Goal: Use online tool/utility: Utilize a website feature to perform a specific function

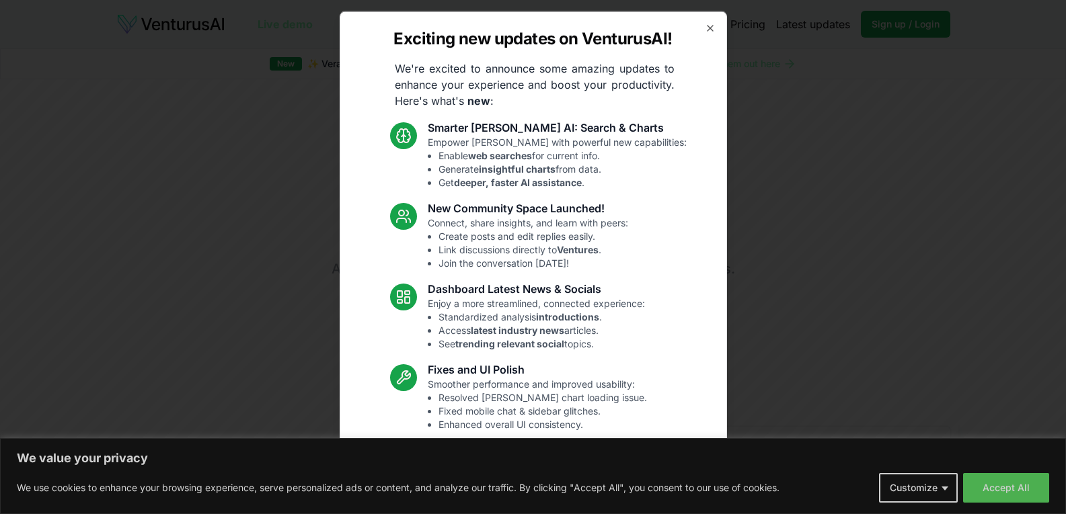
click at [705, 27] on div "Exciting new updates on VenturusAI! We're excited to announce some amazing upda…" at bounding box center [533, 257] width 387 height 493
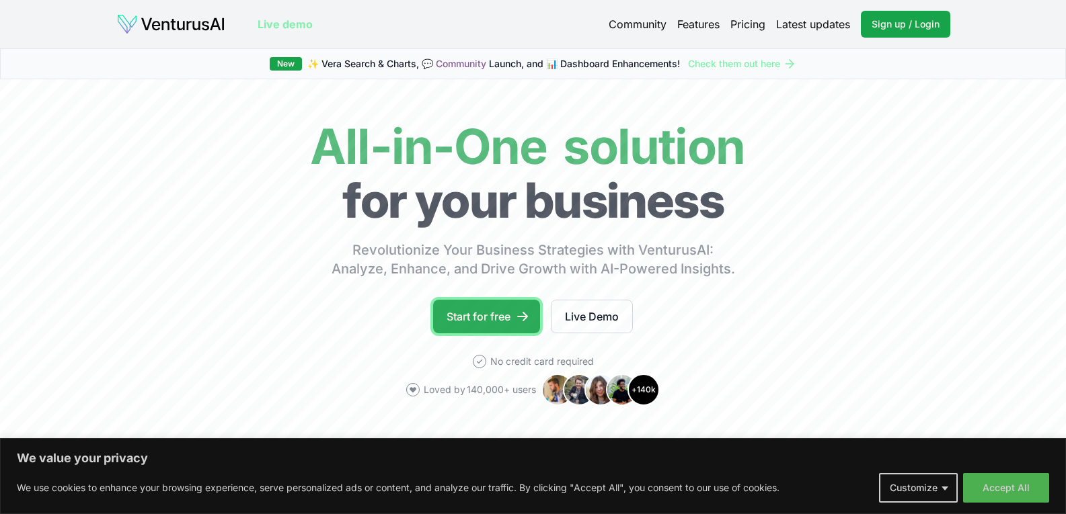
click at [478, 309] on link "Start for free" at bounding box center [486, 317] width 107 height 34
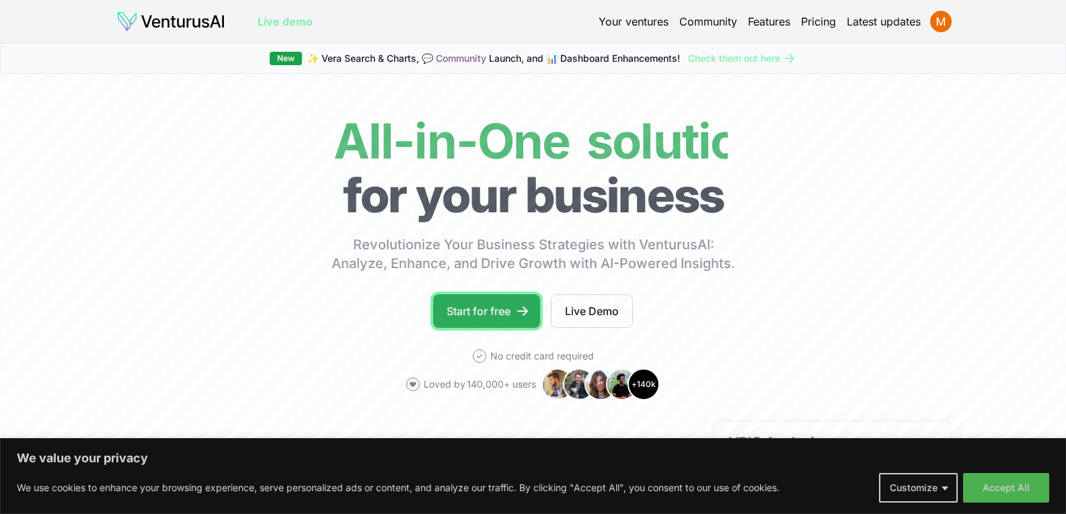
click at [525, 315] on icon at bounding box center [522, 311] width 13 height 13
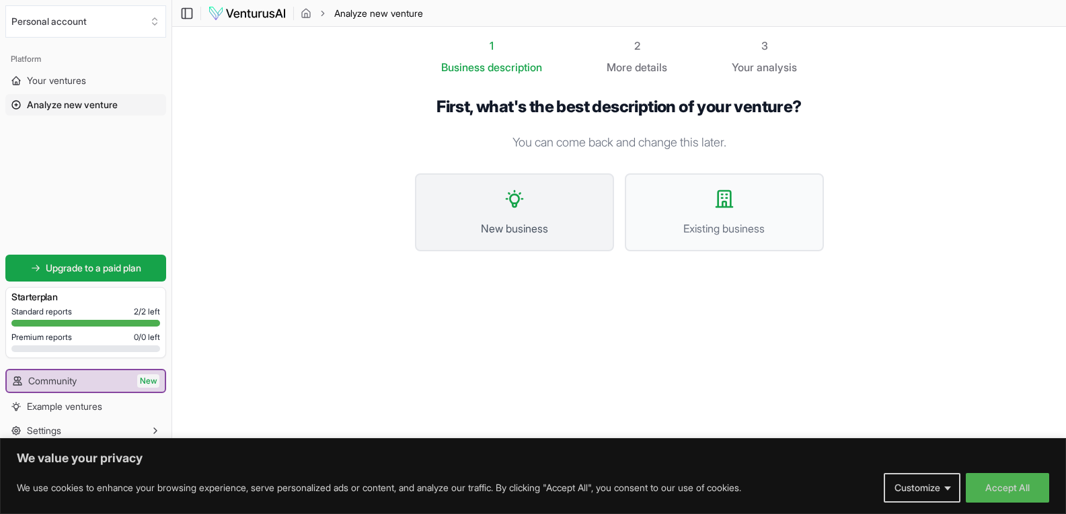
click at [556, 227] on span "New business" at bounding box center [514, 229] width 169 height 16
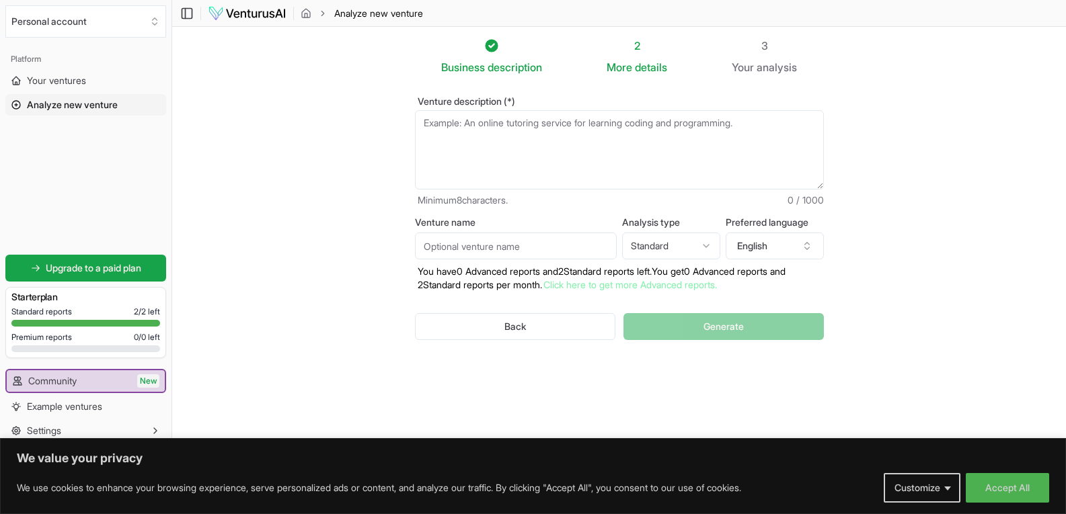
click at [501, 136] on textarea "Venture description (*)" at bounding box center [619, 149] width 409 height 79
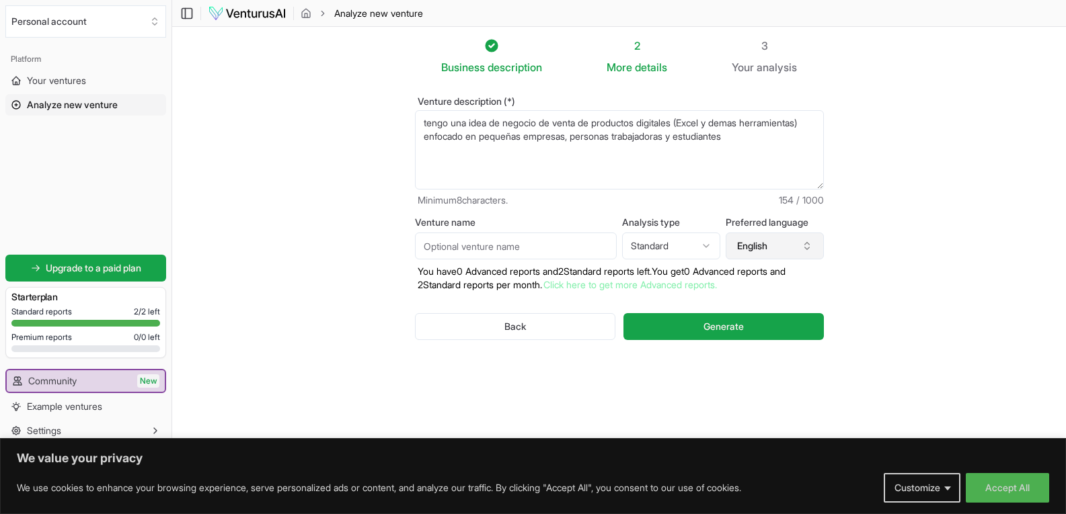
type textarea "tengo una idea de negocio de venta de productos digitales (Excel y demas herram…"
click at [793, 246] on button "English" at bounding box center [774, 246] width 98 height 27
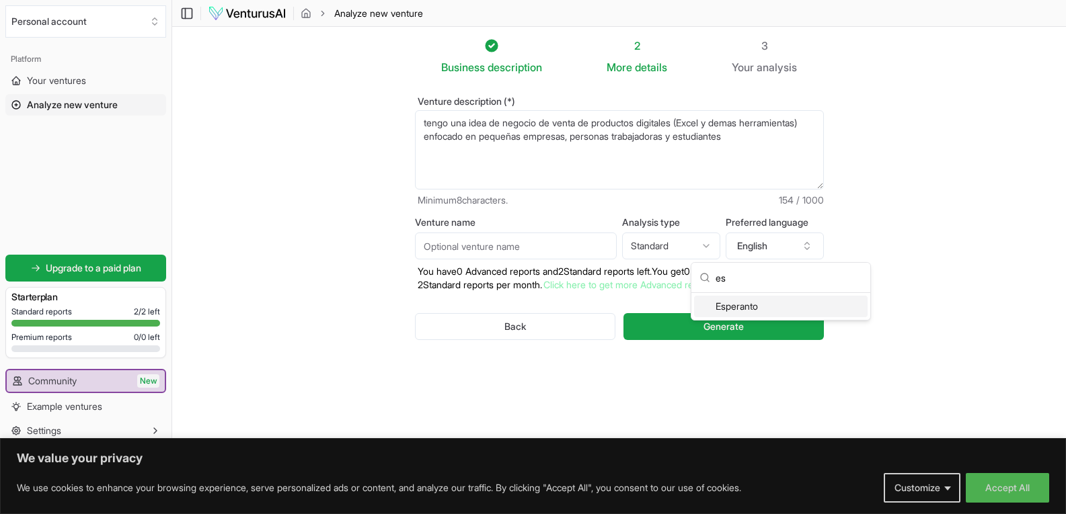
scroll to position [13, 0]
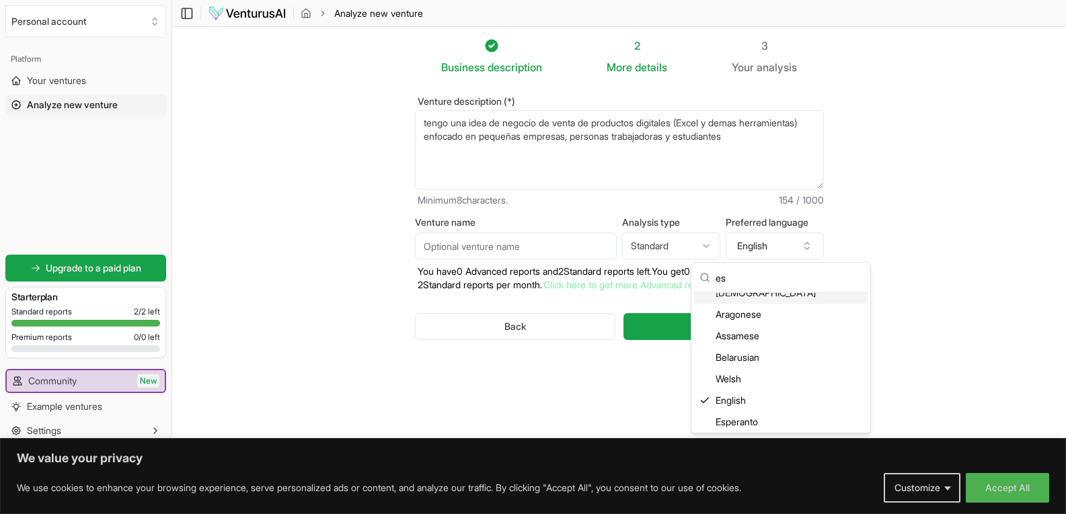
type input "e"
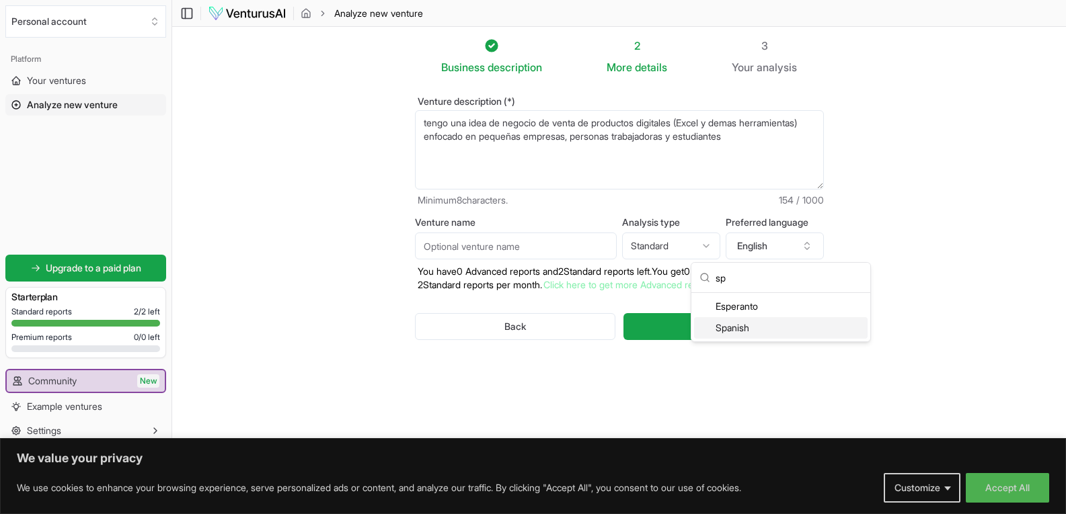
type input "sp"
click at [757, 326] on div "Spanish" at bounding box center [780, 328] width 173 height 22
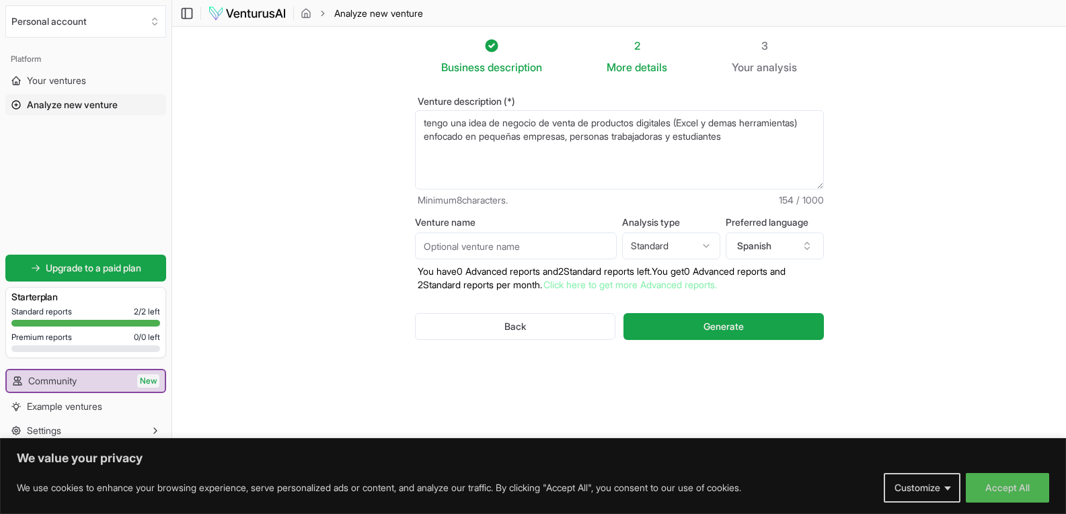
click at [546, 247] on input "Venture name" at bounding box center [516, 246] width 202 height 27
click at [712, 249] on html "We value your privacy We use cookies to enhance your browsing experience, serve…" at bounding box center [533, 257] width 1066 height 514
click at [711, 248] on html "We value your privacy We use cookies to enhance your browsing experience, serve…" at bounding box center [533, 257] width 1066 height 514
click at [734, 318] on button "Generate" at bounding box center [723, 326] width 200 height 27
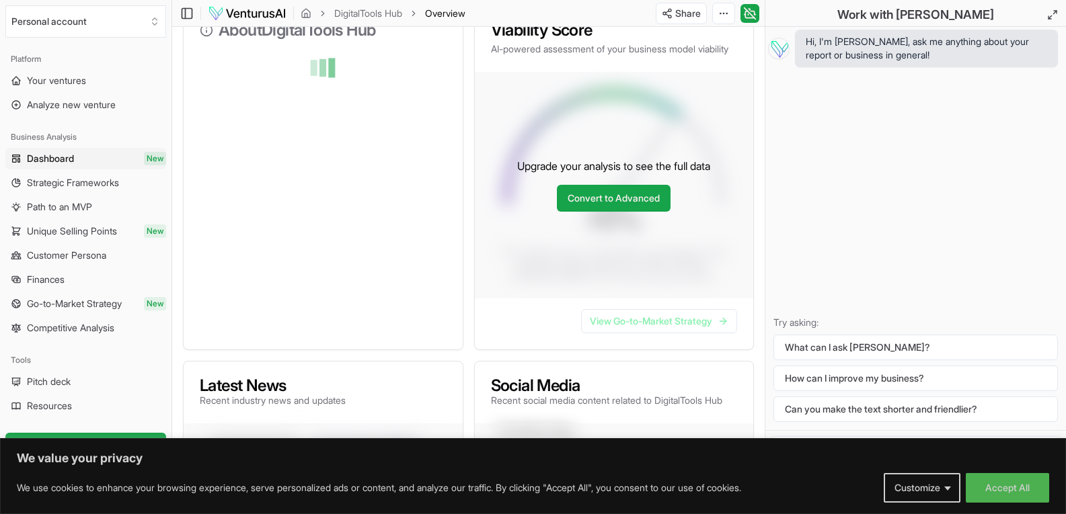
scroll to position [202, 0]
click at [1013, 491] on button "Accept All" at bounding box center [1006, 488] width 83 height 30
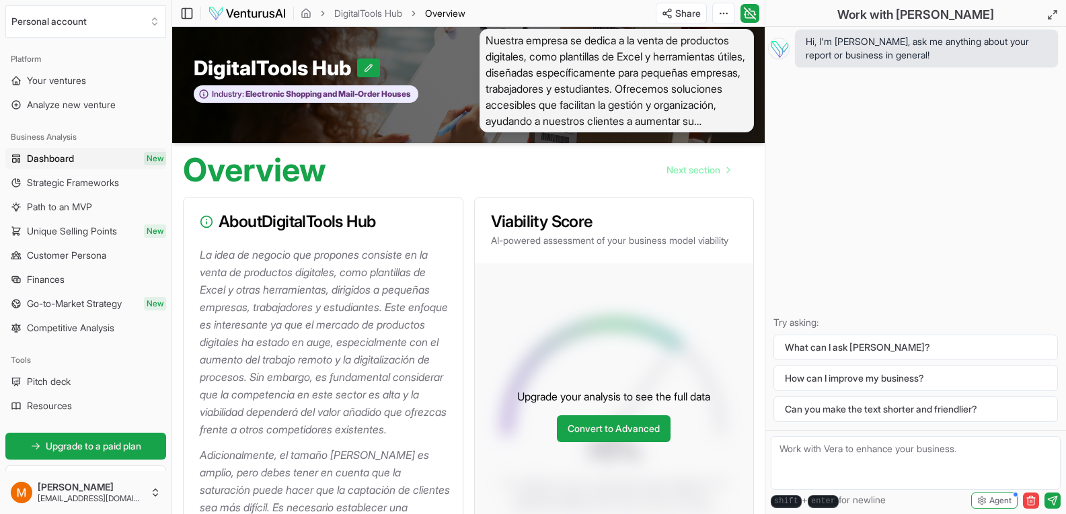
scroll to position [0, 0]
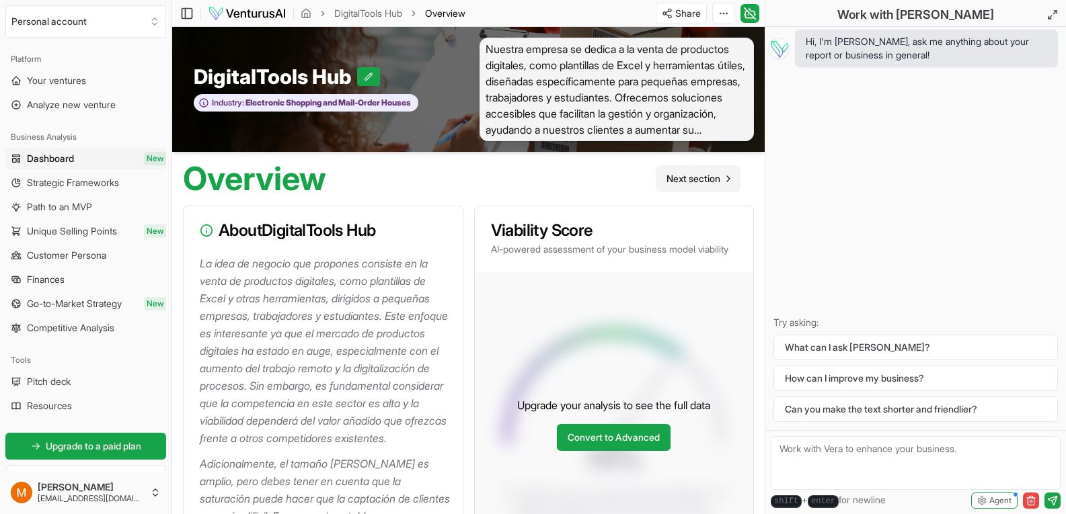
click at [723, 177] on icon "Go to next page" at bounding box center [728, 178] width 11 height 11
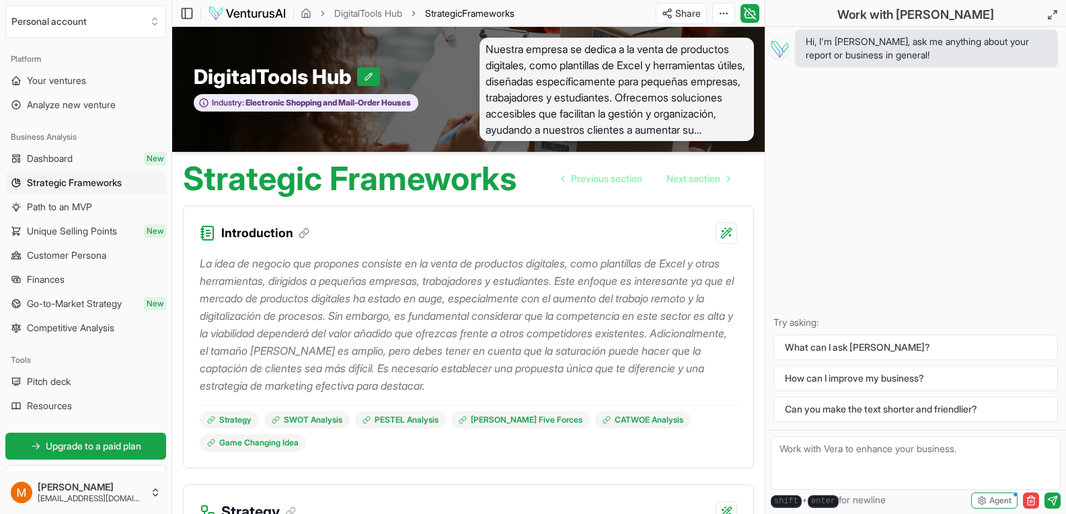
click at [244, 13] on img at bounding box center [247, 13] width 79 height 16
